Goal: Use online tool/utility: Utilize a website feature to perform a specific function

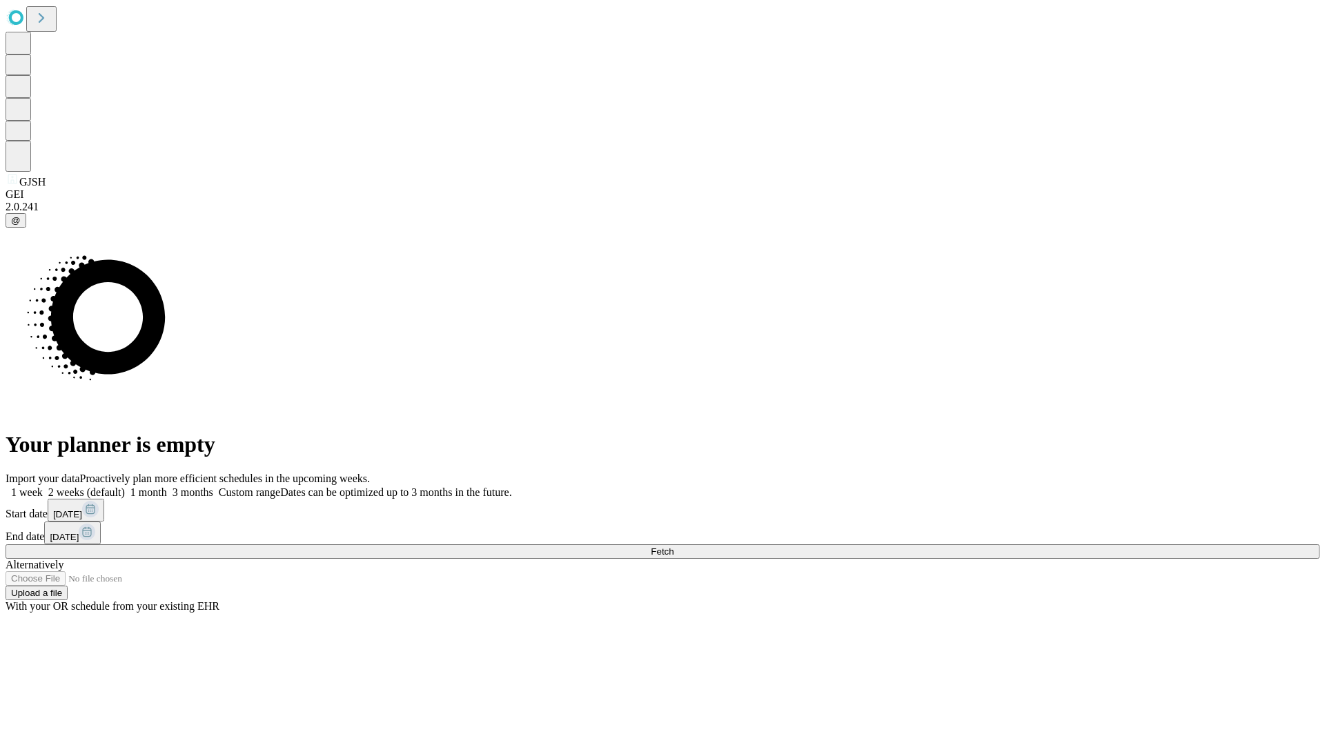
click at [674, 547] on span "Fetch" at bounding box center [662, 552] width 23 height 10
